Goal: Find specific page/section: Find specific page/section

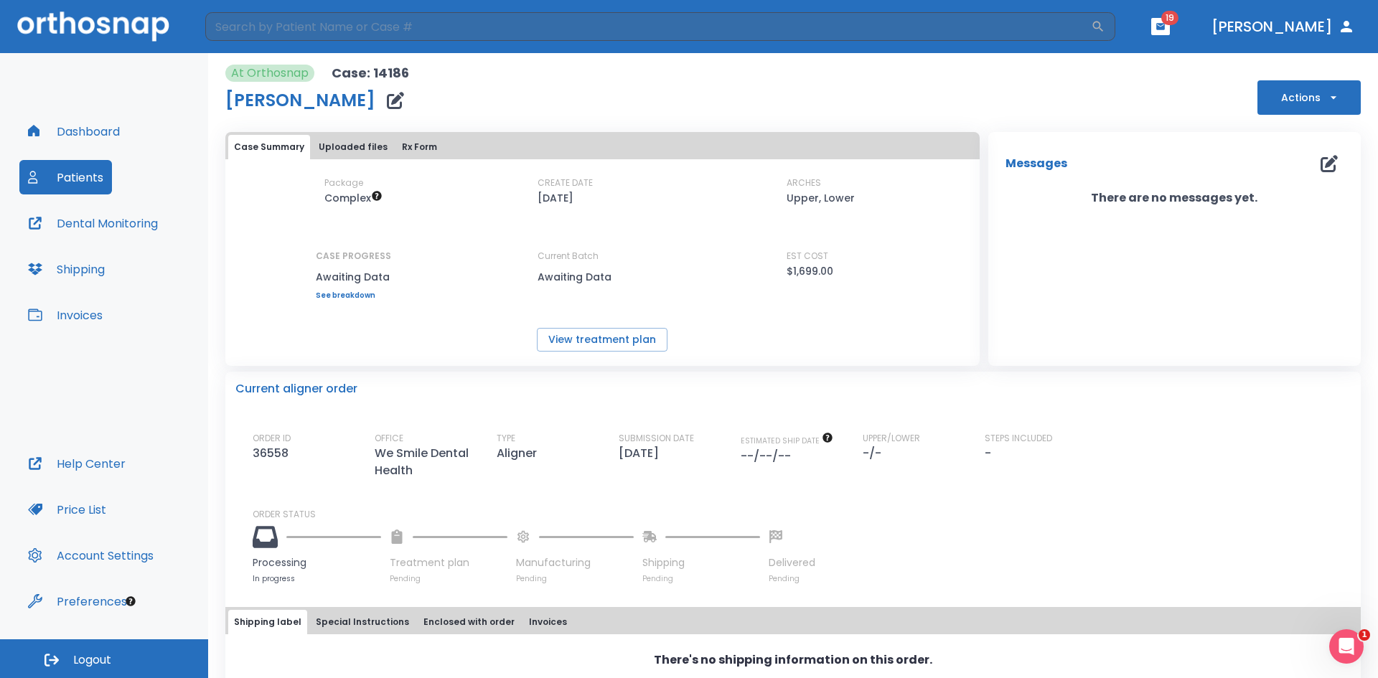
scroll to position [50, 0]
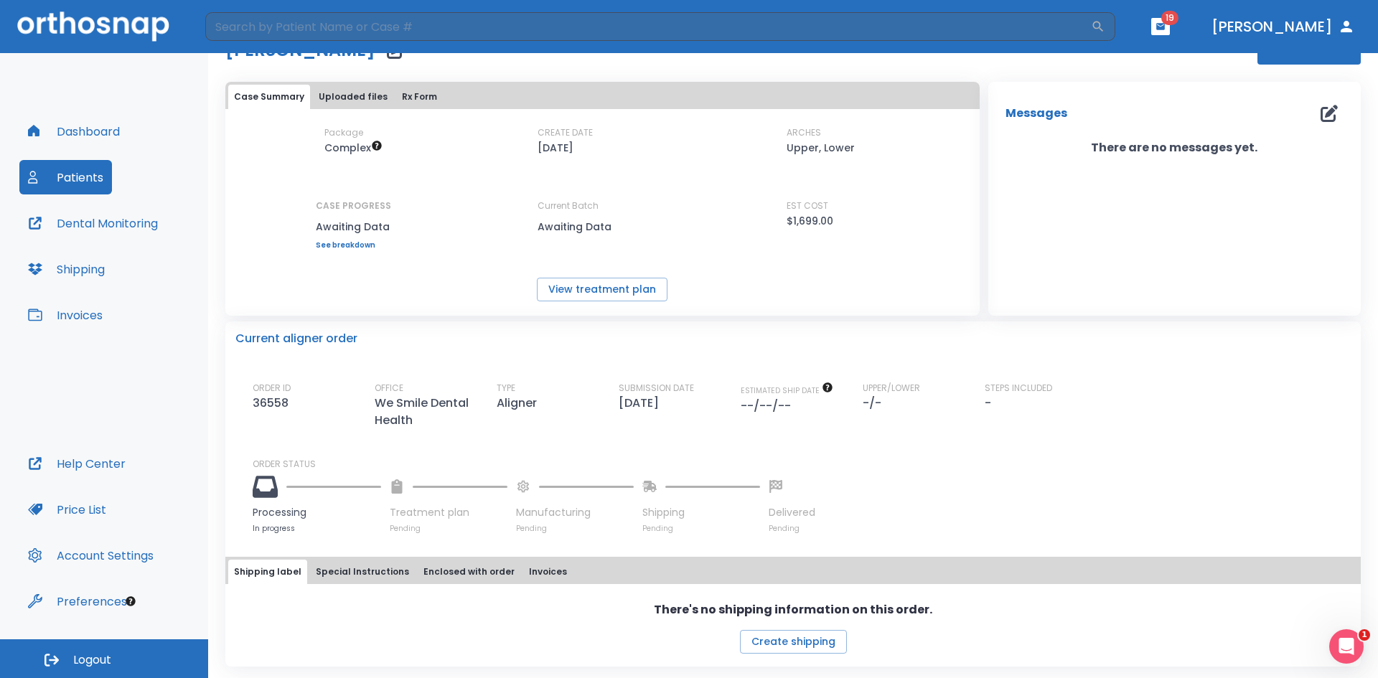
click at [397, 481] on icon at bounding box center [397, 486] width 14 height 14
